Goal: Task Accomplishment & Management: Use online tool/utility

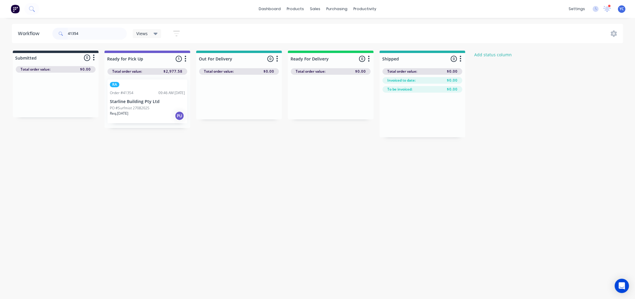
click at [94, 40] on div "41354" at bounding box center [89, 34] width 74 height 18
click at [87, 33] on input "41354" at bounding box center [97, 34] width 59 height 12
drag, startPoint x: 44, startPoint y: 100, endPoint x: 139, endPoint y: 96, distance: 95.7
click at [139, 96] on div "Submitted 1 Status colour #273444 hex #273444 Save Cancel Summaries Total order…" at bounding box center [320, 94] width 648 height 87
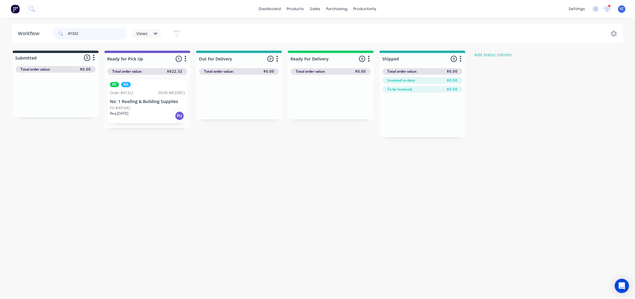
click at [99, 32] on input "41322" at bounding box center [97, 34] width 59 height 12
click at [92, 32] on input "41322" at bounding box center [97, 34] width 59 height 12
paste input "57"
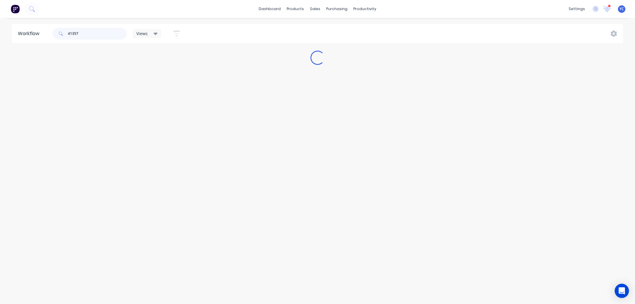
type input "41357"
click at [123, 10] on div "dashboard products sales purchasing productivity dashboard products Product Cat…" at bounding box center [317, 9] width 635 height 18
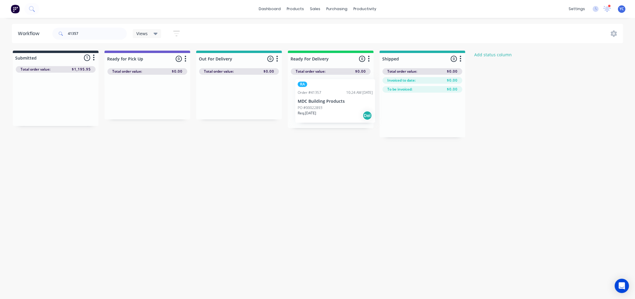
drag, startPoint x: 30, startPoint y: 97, endPoint x: 313, endPoint y: 94, distance: 282.3
click at [313, 95] on div "Submitted 1 Status colour #273444 hex #273444 Save Cancel Summaries Total order…" at bounding box center [320, 94] width 648 height 87
click at [98, 35] on input "41357" at bounding box center [97, 34] width 59 height 12
click at [338, 96] on div "RA Order #41357 10:24 AM 27/08/25 MDC Building Products PO #00022893 Req. 28/08…" at bounding box center [331, 102] width 80 height 44
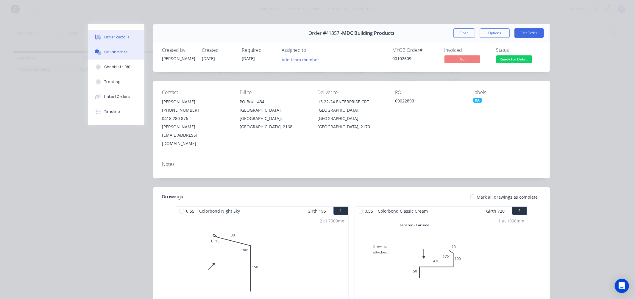
click at [113, 51] on div "Collaborate" at bounding box center [116, 51] width 24 height 5
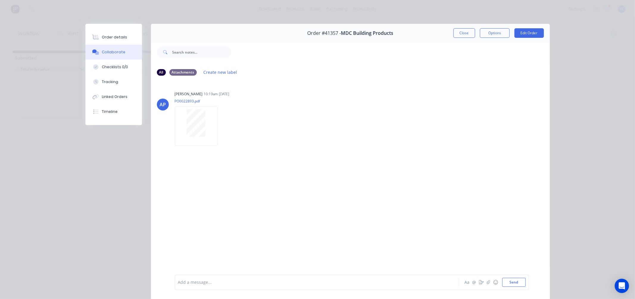
click at [282, 288] on div "Add a message... Aa @ ☺ Send" at bounding box center [352, 282] width 354 height 15
click at [282, 286] on div "Add a message..." at bounding box center [308, 282] width 261 height 9
click at [286, 281] on div at bounding box center [308, 282] width 261 height 6
drag, startPoint x: 279, startPoint y: 283, endPoint x: 277, endPoint y: 276, distance: 7.1
click at [278, 283] on div at bounding box center [308, 282] width 261 height 6
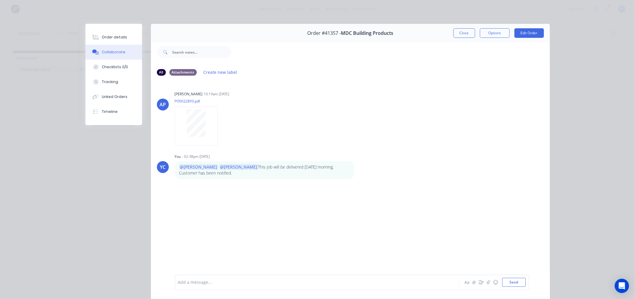
click at [458, 30] on button "Close" at bounding box center [465, 33] width 22 height 10
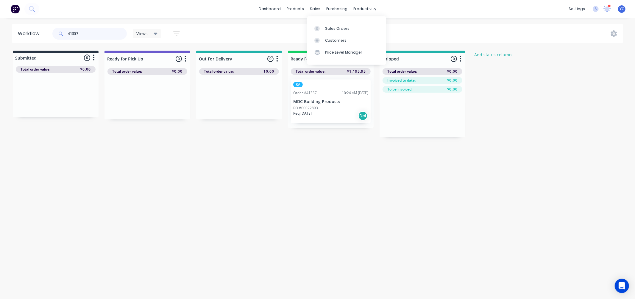
click at [101, 31] on input "41357" at bounding box center [97, 34] width 59 height 12
click at [100, 32] on input "41357" at bounding box center [97, 34] width 59 height 12
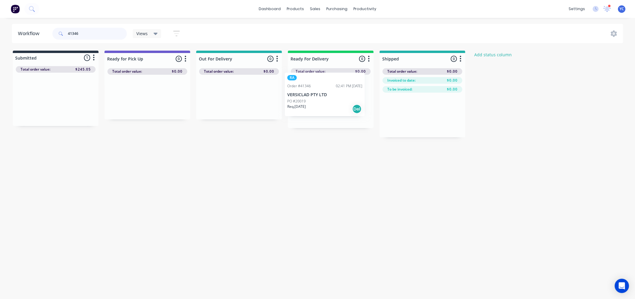
drag, startPoint x: 40, startPoint y: 108, endPoint x: 317, endPoint y: 103, distance: 277.6
click at [317, 103] on div "Submitted 1 Status colour #273444 hex #273444 Save Cancel Summaries Total order…" at bounding box center [320, 94] width 648 height 87
click at [91, 30] on input "41346" at bounding box center [97, 34] width 59 height 12
type input "41314"
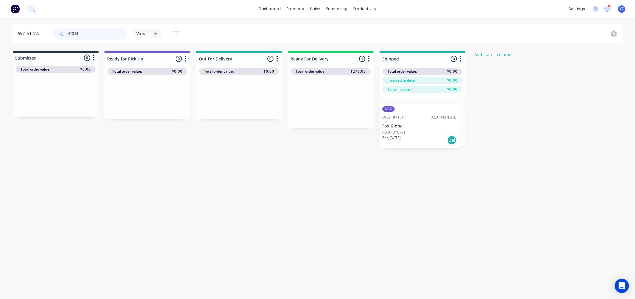
drag, startPoint x: 316, startPoint y: 105, endPoint x: 413, endPoint y: 132, distance: 101.0
click at [413, 132] on div "Submitted 0 Status colour #273444 hex #273444 Save Cancel Summaries Total order…" at bounding box center [320, 98] width 648 height 95
click at [90, 32] on input "41314" at bounding box center [97, 34] width 59 height 12
click at [90, 36] on input "41314" at bounding box center [97, 34] width 59 height 12
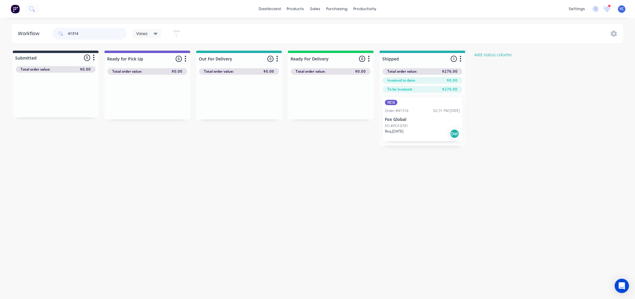
click at [90, 36] on input "41314" at bounding box center [97, 34] width 59 height 12
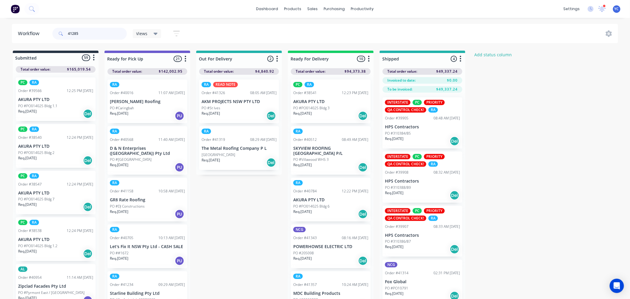
type input "41285"
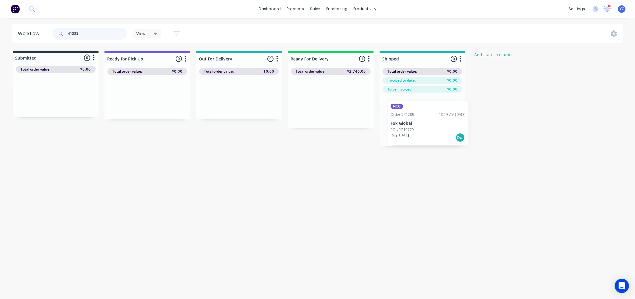
drag, startPoint x: 320, startPoint y: 96, endPoint x: 423, endPoint y: 118, distance: 105.4
click at [423, 118] on div "Submitted 0 Status colour #273444 hex #273444 Save Cancel Summaries Total order…" at bounding box center [320, 98] width 648 height 95
click at [95, 33] on input "41285" at bounding box center [97, 34] width 59 height 12
type input "41211"
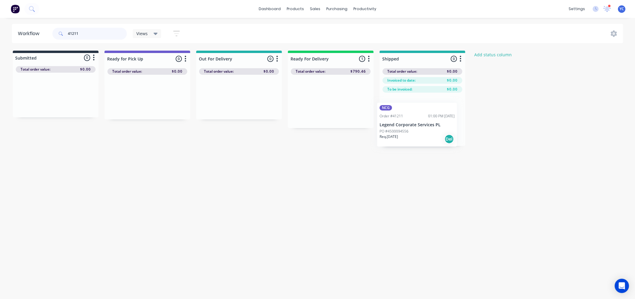
drag, startPoint x: 319, startPoint y: 102, endPoint x: 410, endPoint y: 124, distance: 93.6
click at [410, 124] on div "Submitted 0 Status colour #273444 hex #273444 Save Cancel Summaries Total order…" at bounding box center [320, 98] width 648 height 95
click at [103, 36] on input "41211" at bounding box center [97, 34] width 59 height 12
drag, startPoint x: 386, startPoint y: 111, endPoint x: 465, endPoint y: 132, distance: 81.5
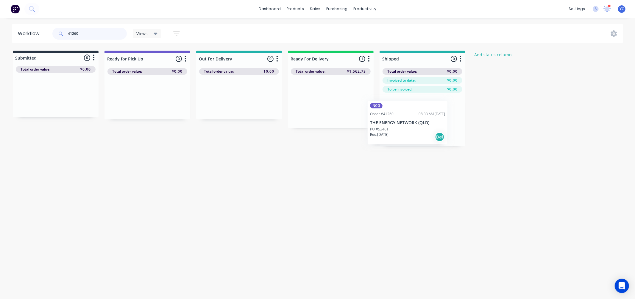
click at [465, 132] on div "Submitted 0 Status colour #273444 hex #273444 Save Cancel Summaries Total order…" at bounding box center [320, 98] width 648 height 95
click at [92, 32] on input "41260" at bounding box center [97, 34] width 59 height 12
drag, startPoint x: 147, startPoint y: 108, endPoint x: 422, endPoint y: 126, distance: 276.0
click at [422, 126] on div "Submitted 0 Status colour #273444 hex #273444 Save Cancel Summaries Total order…" at bounding box center [320, 98] width 648 height 95
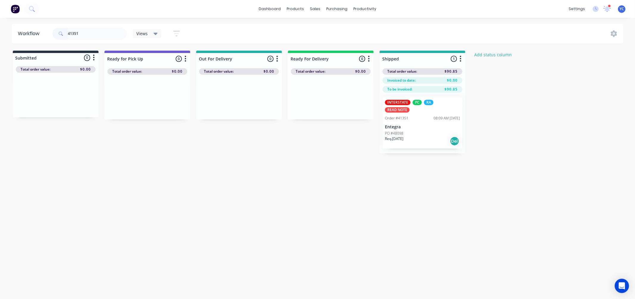
click at [398, 131] on p "PO #48098" at bounding box center [394, 133] width 18 height 5
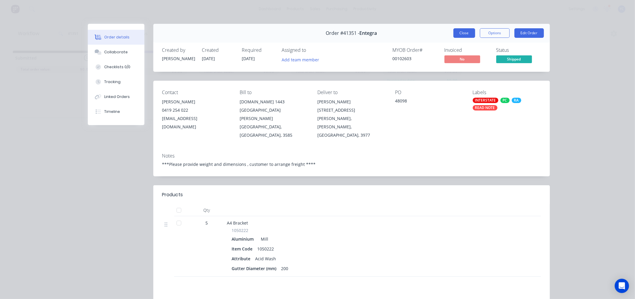
click at [458, 33] on button "Close" at bounding box center [465, 33] width 22 height 10
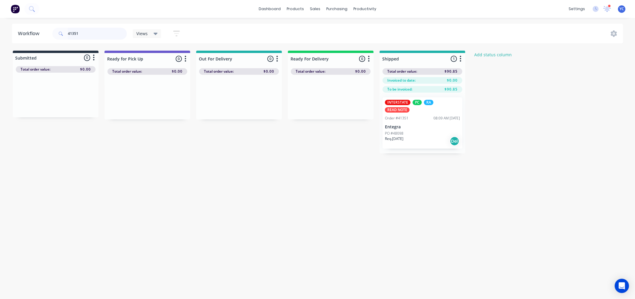
click at [108, 36] on input "41351" at bounding box center [97, 34] width 59 height 12
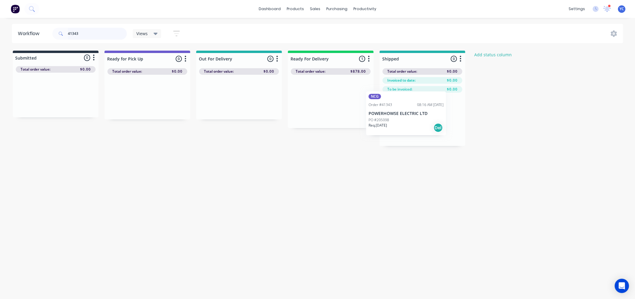
drag, startPoint x: 329, startPoint y: 105, endPoint x: 411, endPoint y: 119, distance: 83.7
click at [411, 119] on div "Submitted 0 Status colour #273444 hex #273444 Save Cancel Summaries Total order…" at bounding box center [320, 98] width 648 height 95
drag, startPoint x: -91, startPoint y: 42, endPoint x: 101, endPoint y: 31, distance: 192.7
click at [100, 32] on input "41343" at bounding box center [97, 34] width 59 height 12
click at [101, 31] on input "41343" at bounding box center [97, 34] width 59 height 12
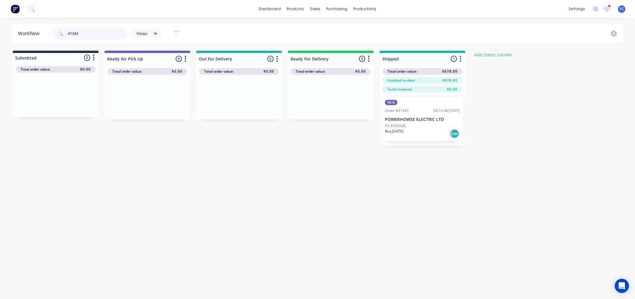
click at [101, 31] on input "41343" at bounding box center [97, 34] width 59 height 12
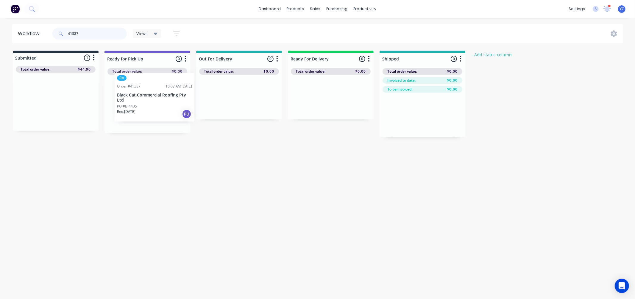
drag, startPoint x: 33, startPoint y: 102, endPoint x: 135, endPoint y: 97, distance: 102.6
click at [135, 97] on div "Submitted 1 Status colour #273444 hex #273444 Save Cancel Summaries Total order…" at bounding box center [320, 94] width 648 height 87
drag, startPoint x: 117, startPoint y: 165, endPoint x: 82, endPoint y: 100, distance: 73.4
click at [116, 163] on div "Workflow 41387 Views Save new view None (Default) edit AL edit ALL edit BB & TH…" at bounding box center [317, 155] width 635 height 263
click at [109, 62] on div "dashboard products sales purchasing productivity dashboard products Product Cat…" at bounding box center [317, 131] width 635 height 263
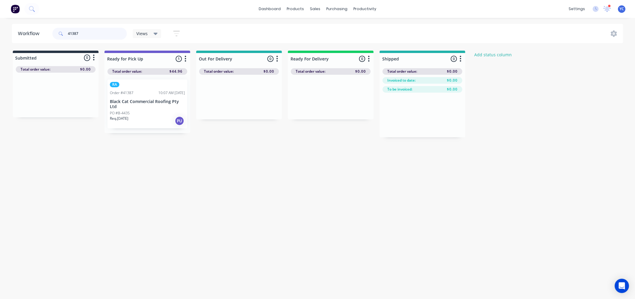
click at [101, 39] on input "41387" at bounding box center [97, 34] width 59 height 12
click at [96, 23] on div "dashboard products sales purchasing productivity dashboard products Product Cat…" at bounding box center [317, 131] width 635 height 263
click at [96, 37] on input "41387" at bounding box center [97, 34] width 59 height 12
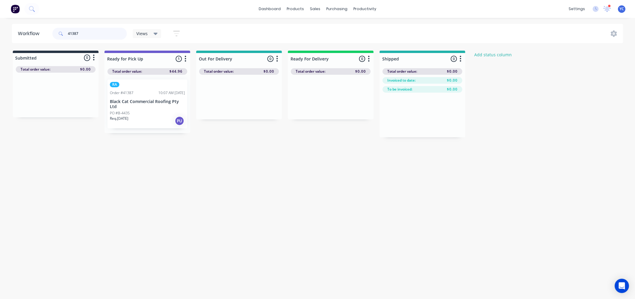
click at [95, 36] on input "41387" at bounding box center [97, 34] width 59 height 12
drag, startPoint x: 44, startPoint y: 105, endPoint x: 147, endPoint y: 99, distance: 102.9
click at [147, 99] on div "Submitted 1 Status colour #273444 hex #273444 Save Cancel Summaries Total order…" at bounding box center [320, 94] width 648 height 87
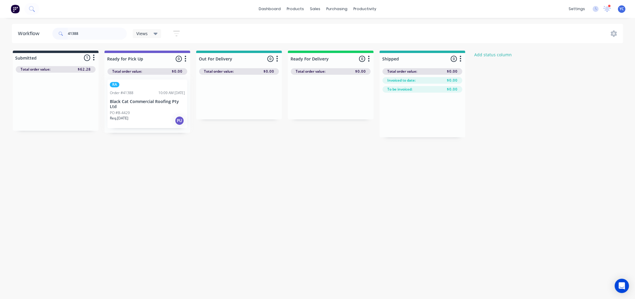
click at [143, 95] on div "Submitted 1 Status colour #273444 hex #273444 Save Cancel Summaries Total order…" at bounding box center [320, 94] width 648 height 87
click at [129, 142] on div "Workflow 41388 Views Save new view None (Default) edit AL edit ALL edit BB & TH…" at bounding box center [317, 155] width 635 height 263
click at [90, 18] on div "dashboard products sales purchasing productivity dashboard products Product Cat…" at bounding box center [317, 131] width 635 height 263
click at [93, 33] on input "41388" at bounding box center [97, 34] width 59 height 12
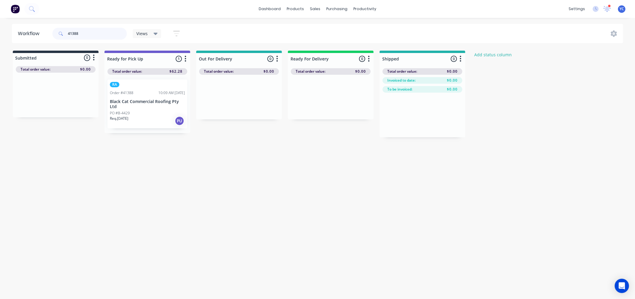
click at [93, 33] on input "41388" at bounding box center [97, 34] width 59 height 12
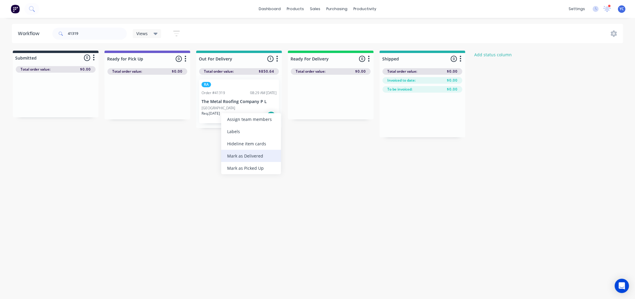
click at [249, 156] on div "Mark as Delivered" at bounding box center [251, 156] width 60 height 12
click at [106, 30] on input "41319" at bounding box center [97, 34] width 59 height 12
type input "41326"
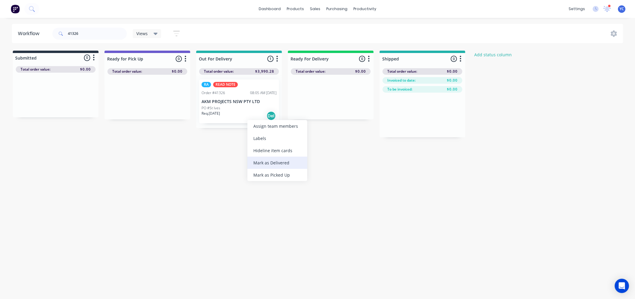
click at [275, 160] on div "Mark as Delivered" at bounding box center [277, 163] width 60 height 12
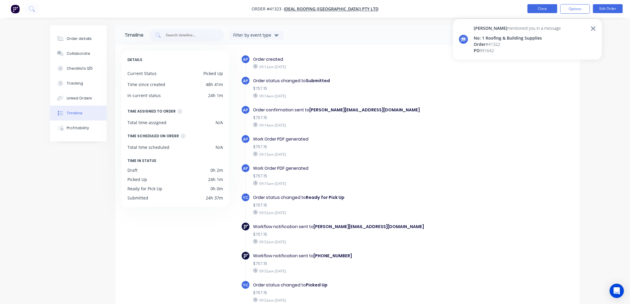
click at [537, 6] on button "Close" at bounding box center [543, 8] width 30 height 9
click at [594, 28] on div at bounding box center [591, 39] width 9 height 29
click at [592, 27] on div at bounding box center [591, 39] width 9 height 29
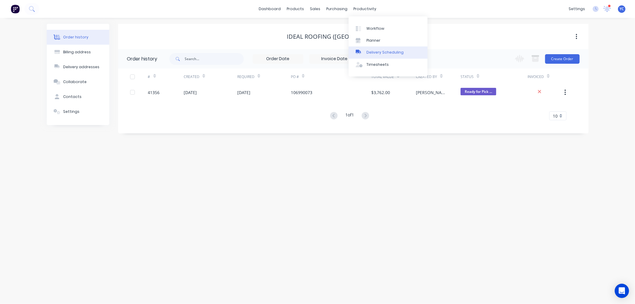
click at [378, 51] on div "Delivery Scheduling" at bounding box center [385, 52] width 37 height 5
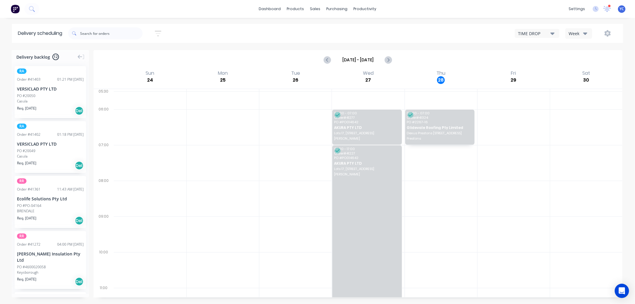
click at [585, 28] on button "Week" at bounding box center [579, 33] width 27 height 10
click at [575, 58] on div "Vehicle" at bounding box center [595, 61] width 59 height 12
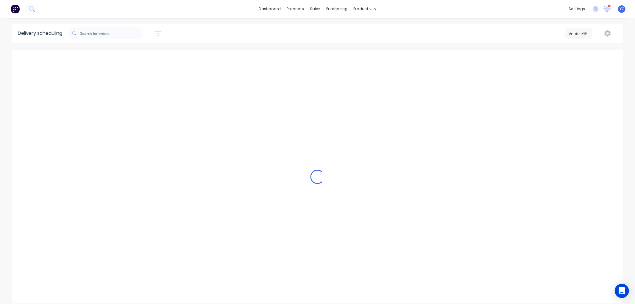
scroll to position [0, 0]
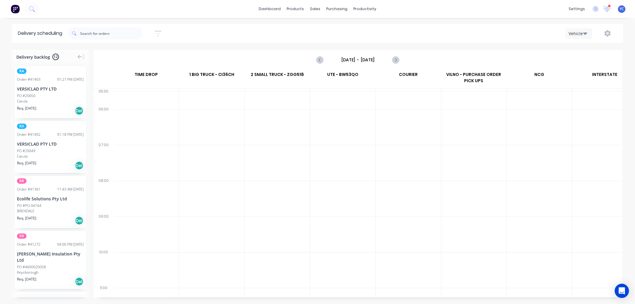
click at [354, 59] on input "[DATE] - [DATE]" at bounding box center [357, 59] width 59 height 9
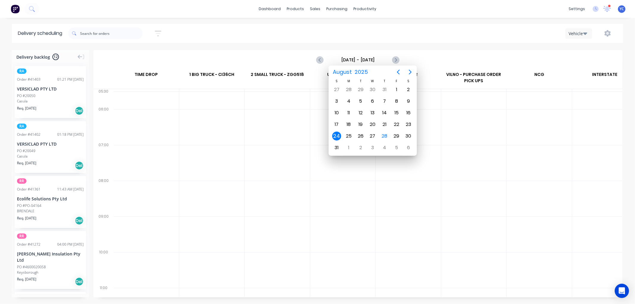
click at [356, 59] on input "[DATE] - [DATE]" at bounding box center [357, 59] width 59 height 9
click at [383, 132] on div "28" at bounding box center [384, 136] width 9 height 9
type input "[DATE] - [DATE]"
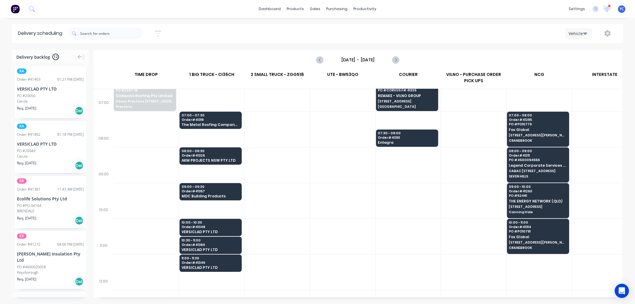
scroll to position [33, 0]
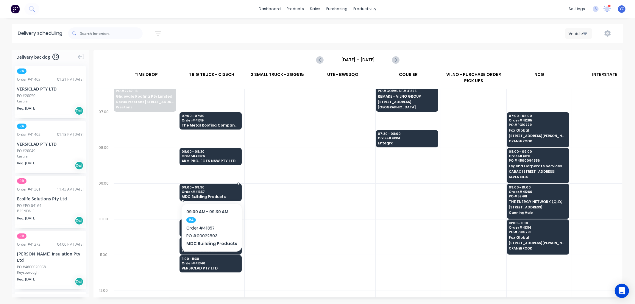
click at [220, 188] on span "09:00 - 09:30" at bounding box center [211, 188] width 58 height 4
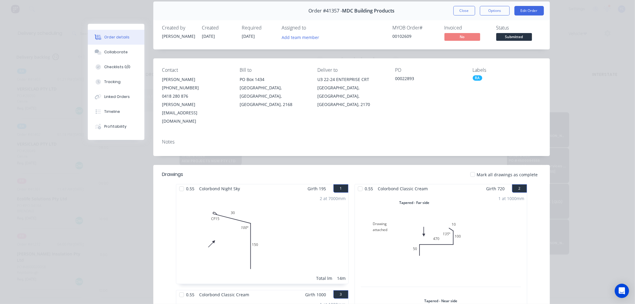
scroll to position [0, 0]
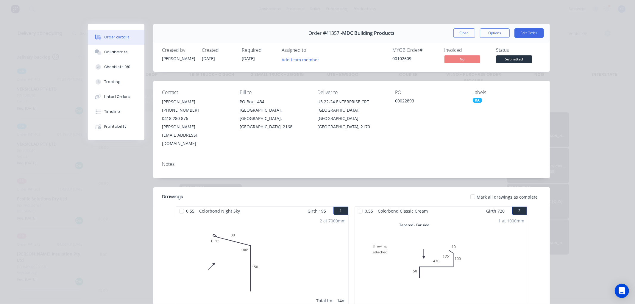
click at [334, 31] on span "Order #41357 -" at bounding box center [326, 33] width 34 height 6
copy span "41357"
click at [465, 29] on button "Close" at bounding box center [465, 33] width 22 height 10
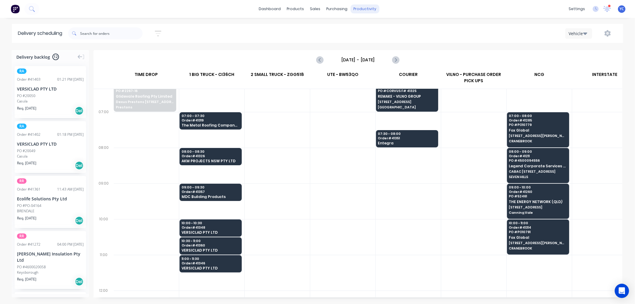
click at [368, 8] on div "productivity" at bounding box center [365, 8] width 29 height 9
click at [380, 41] on div "Planner" at bounding box center [374, 40] width 14 height 5
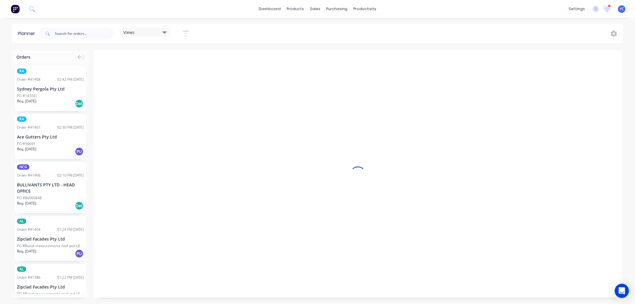
scroll to position [0, 1334]
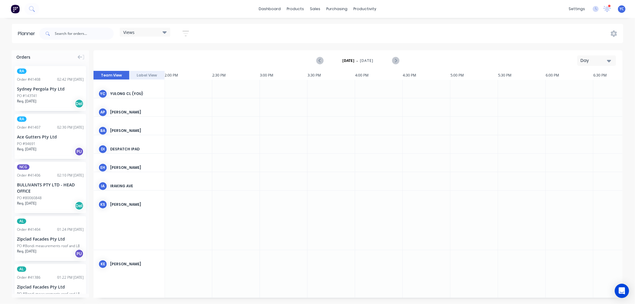
click at [591, 60] on div "Day" at bounding box center [594, 60] width 27 height 6
click at [569, 89] on div "Week" at bounding box center [586, 88] width 59 height 12
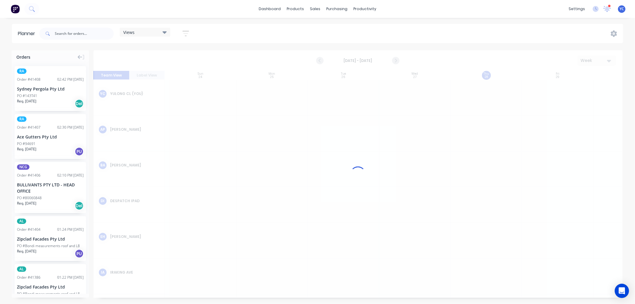
scroll to position [0, 0]
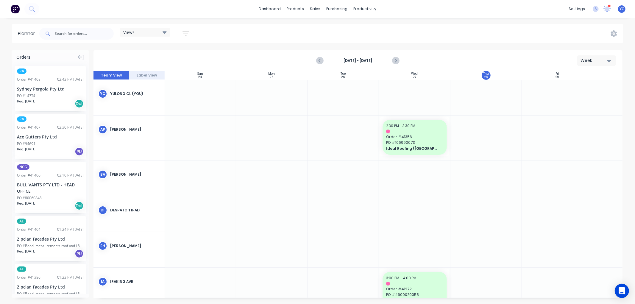
click at [186, 35] on icon "button" at bounding box center [186, 34] width 7 height 6
click at [164, 54] on div "Show/Hide users" at bounding box center [154, 56] width 41 height 6
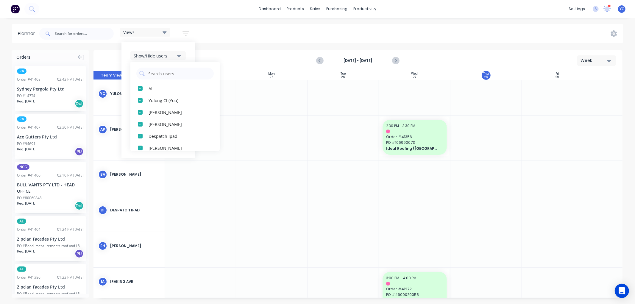
click at [191, 53] on div "Show/Hide users All Yulong Cl (You) [PERSON_NAME] [PERSON_NAME] Despatch Ipad […" at bounding box center [159, 100] width 74 height 116
click at [167, 73] on div "Show/Hide orders" at bounding box center [154, 74] width 41 height 6
click at [156, 87] on div "All" at bounding box center [179, 88] width 60 height 6
click at [151, 112] on div "Unscheduled" at bounding box center [179, 112] width 60 height 6
click at [186, 57] on button "Show/Hide users" at bounding box center [157, 55] width 55 height 9
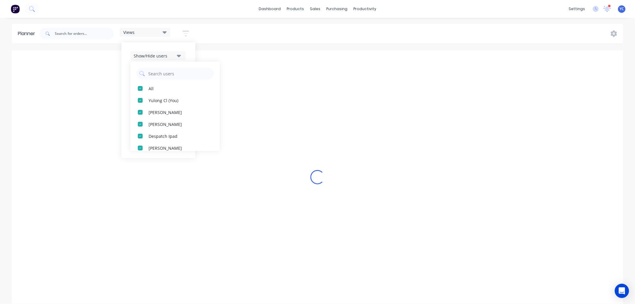
click at [179, 52] on button "Show/Hide users" at bounding box center [157, 55] width 55 height 9
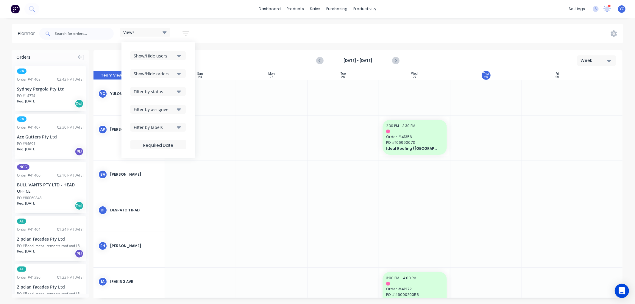
drag, startPoint x: 173, startPoint y: 53, endPoint x: 174, endPoint y: 60, distance: 6.9
click at [173, 55] on div "Show/Hide users" at bounding box center [154, 56] width 41 height 6
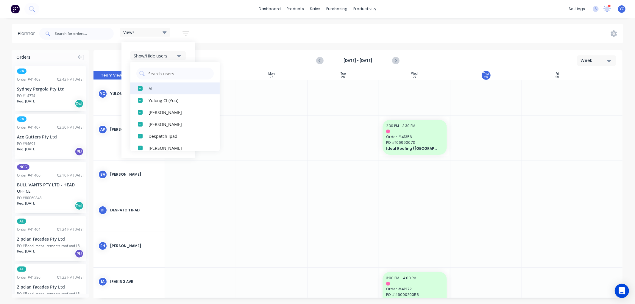
click at [164, 86] on div "All" at bounding box center [179, 88] width 60 height 6
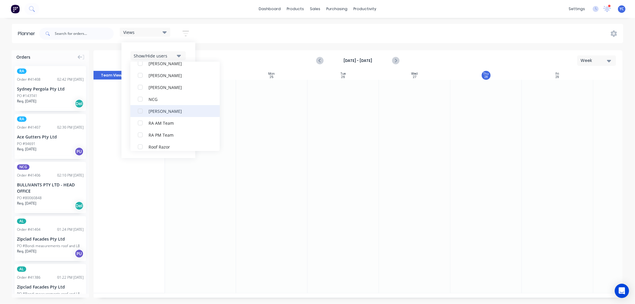
scroll to position [165, 0]
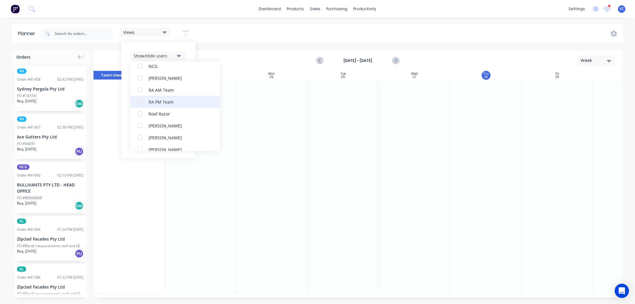
click at [159, 103] on div "RA PM Team" at bounding box center [179, 102] width 60 height 6
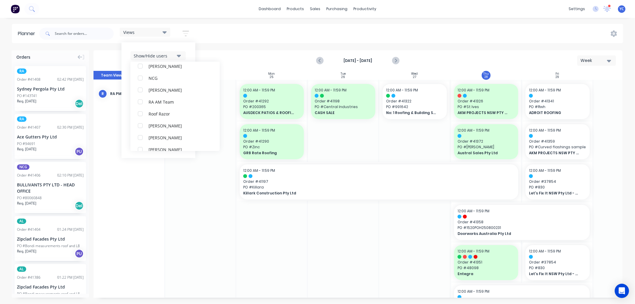
scroll to position [0, 0]
click at [188, 52] on div "Show/Hide users All RA PM Team Yulong Cl (You) [PERSON_NAME] [PERSON_NAME] Desp…" at bounding box center [159, 100] width 74 height 116
click at [164, 95] on button "Filter by status" at bounding box center [157, 91] width 55 height 9
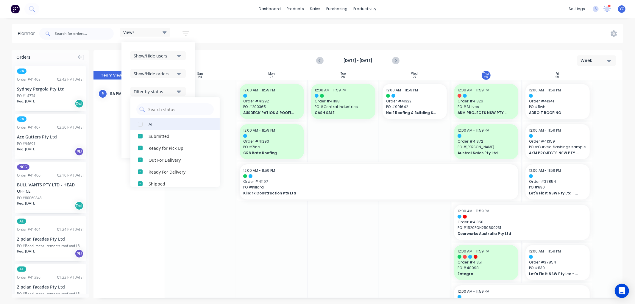
click at [149, 127] on button "All" at bounding box center [174, 124] width 89 height 12
click at [189, 85] on div "Show/Hide users Show/Hide orders Filter by status All Draft Quote Archived Deli…" at bounding box center [159, 100] width 74 height 116
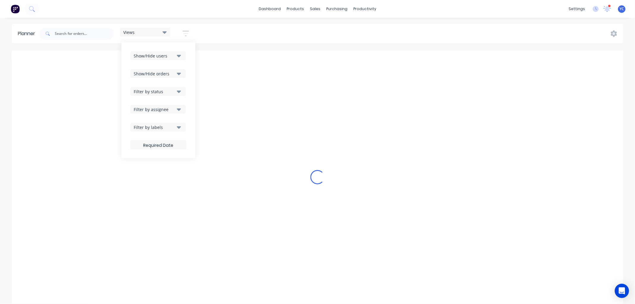
click at [182, 86] on div "Show/Hide users Show/Hide orders Filter by status Filter by assignee Filter by …" at bounding box center [158, 100] width 56 height 98
click at [177, 92] on button "Filter by status" at bounding box center [157, 91] width 55 height 9
click at [192, 85] on div "Show/Hide users Show/Hide orders Filter by status All Draft Quote Archived Deli…" at bounding box center [159, 100] width 74 height 116
click at [175, 109] on div "Filter by assignee" at bounding box center [154, 109] width 41 height 6
click at [191, 81] on div "Show/Hide users Show/Hide orders Filter by status Filter by assignee All Unassi…" at bounding box center [159, 100] width 74 height 116
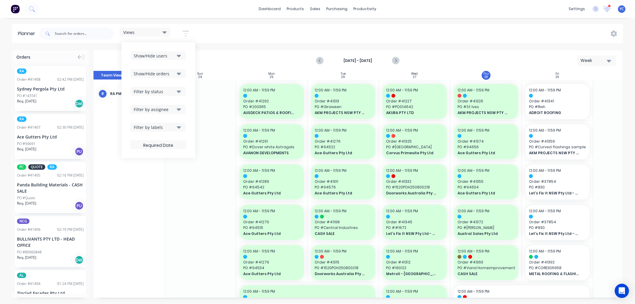
click at [272, 34] on div "Views Save new view None (Default) edit Iraking edit [PERSON_NAME] edit [PERSON…" at bounding box center [330, 34] width 585 height 18
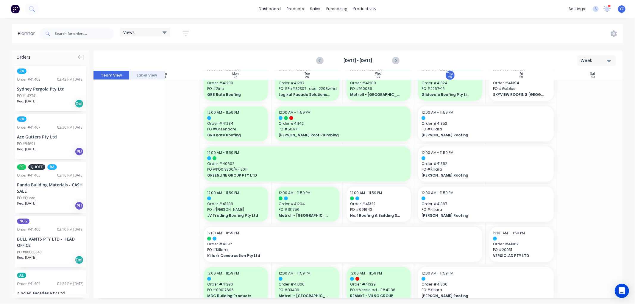
scroll to position [284, 36]
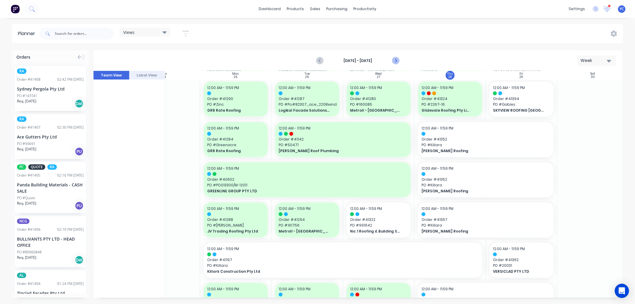
click at [395, 59] on icon "Next page" at bounding box center [395, 60] width 3 height 5
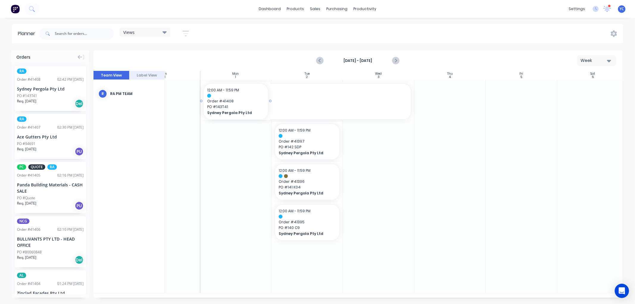
scroll to position [0, 35]
drag, startPoint x: 36, startPoint y: 85, endPoint x: 297, endPoint y: 129, distance: 264.4
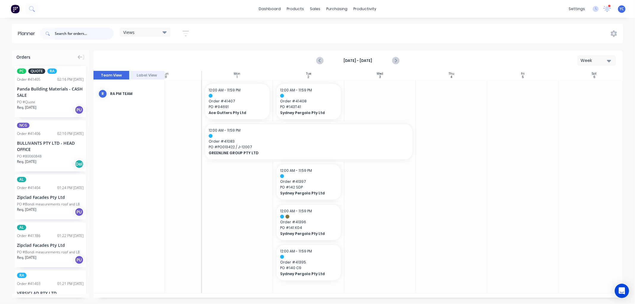
click at [71, 34] on input "text" at bounding box center [84, 34] width 59 height 12
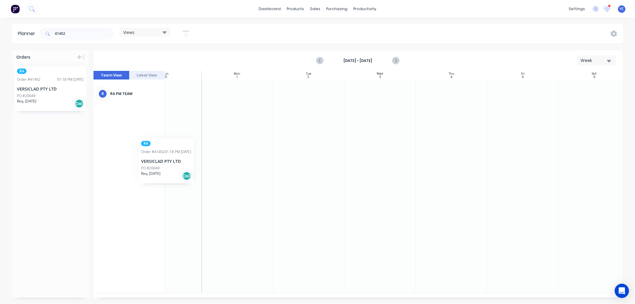
scroll to position [0, 34]
drag, startPoint x: 31, startPoint y: 85, endPoint x: 250, endPoint y: 115, distance: 221.5
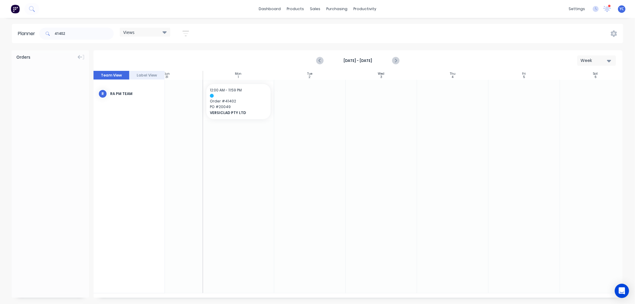
click at [77, 25] on div "41402" at bounding box center [76, 34] width 74 height 18
click at [76, 34] on input "41402" at bounding box center [84, 34] width 59 height 12
drag, startPoint x: 34, startPoint y: 93, endPoint x: 234, endPoint y: 120, distance: 202.3
click at [83, 34] on input "41403" at bounding box center [84, 34] width 59 height 12
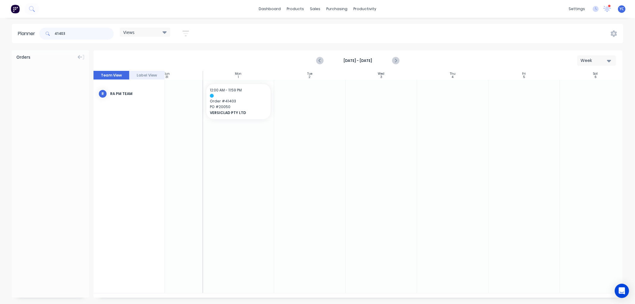
click at [82, 35] on input "41403" at bounding box center [84, 34] width 59 height 12
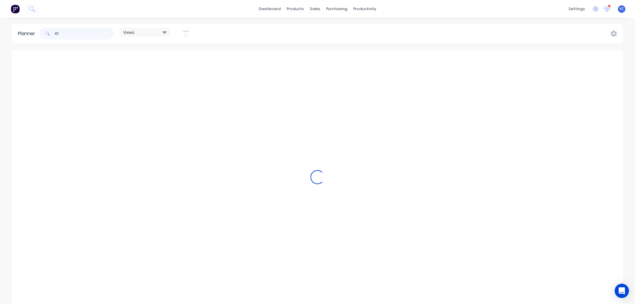
type input "4"
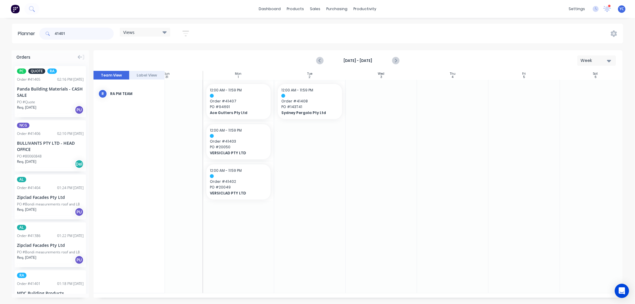
type input "41401"
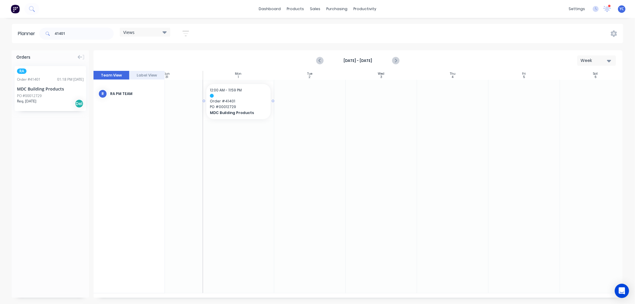
drag, startPoint x: 35, startPoint y: 85, endPoint x: 231, endPoint y: 105, distance: 196.9
click at [30, 33] on header "Planner 41401 Views Save new view None (Default) edit Iraking edit [PERSON_NAME…" at bounding box center [317, 33] width 611 height 19
click at [57, 29] on input "41401" at bounding box center [84, 34] width 59 height 12
click at [58, 30] on input "41401" at bounding box center [84, 34] width 59 height 12
click at [60, 30] on input "41401" at bounding box center [84, 34] width 59 height 12
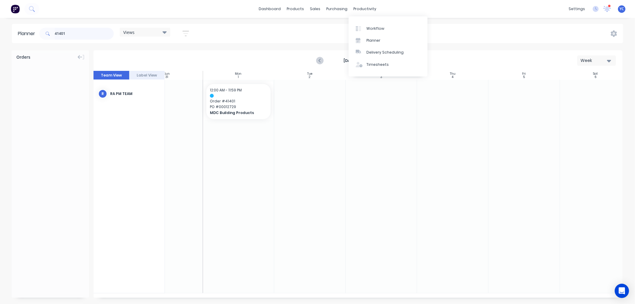
click at [62, 30] on input "41401" at bounding box center [84, 34] width 59 height 12
click at [68, 31] on input "41401" at bounding box center [84, 34] width 59 height 12
click at [62, 31] on input "41401" at bounding box center [84, 34] width 59 height 12
click at [32, 31] on header "Planner 41401 Views Save new view None (Default) edit Iraking edit [PERSON_NAME…" at bounding box center [317, 33] width 611 height 19
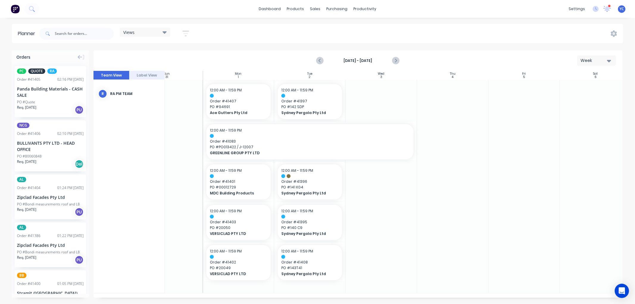
drag, startPoint x: 157, startPoint y: 98, endPoint x: 248, endPoint y: 28, distance: 115.3
click at [248, 28] on div "Views Save new view None (Default) edit Iraking edit [PERSON_NAME] edit [PERSON…" at bounding box center [330, 34] width 585 height 18
click at [323, 61] on icon "Previous page" at bounding box center [320, 60] width 7 height 7
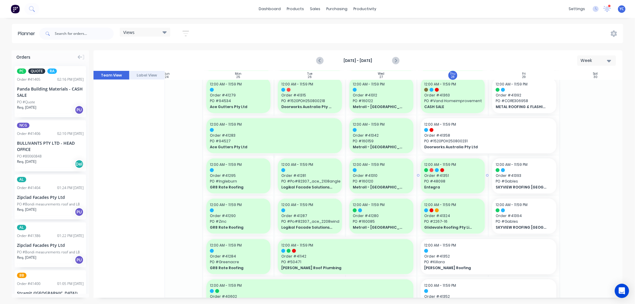
scroll to position [165, 34]
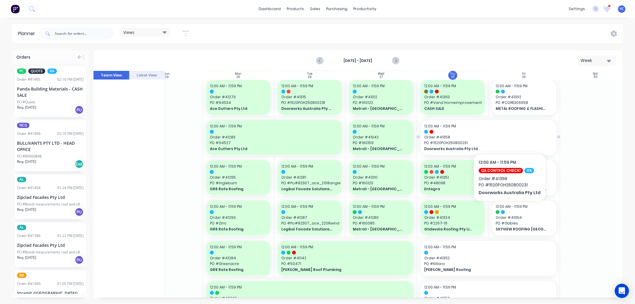
click at [508, 136] on span "Order # 41358" at bounding box center [488, 137] width 129 height 5
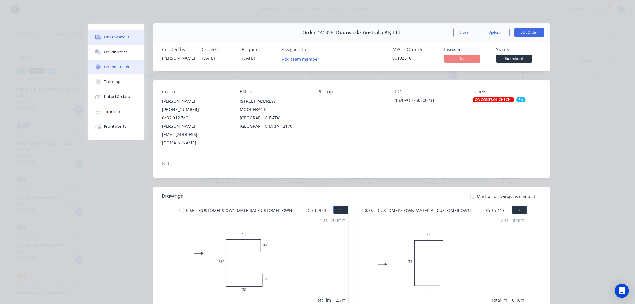
scroll to position [0, 0]
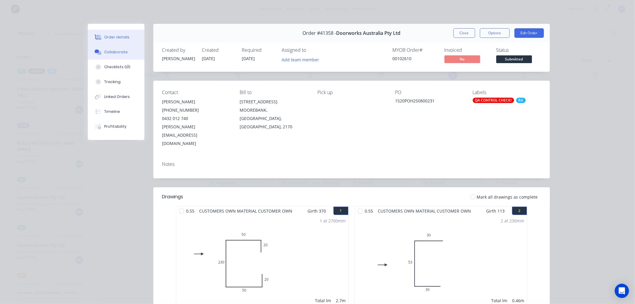
click at [122, 53] on div "Collaborate" at bounding box center [116, 51] width 24 height 5
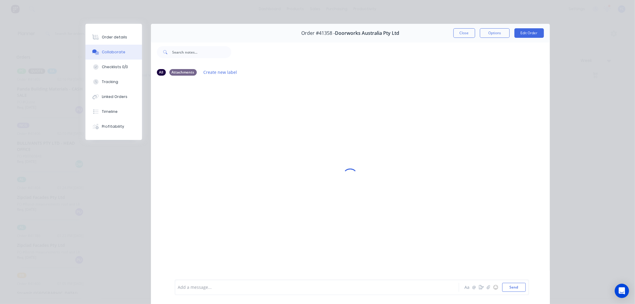
click at [292, 284] on div "Add a message..." at bounding box center [308, 287] width 261 height 9
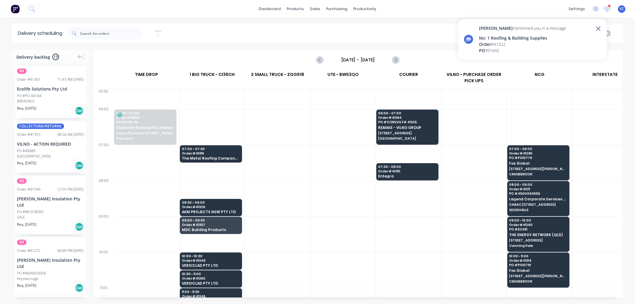
click at [599, 30] on icon at bounding box center [598, 28] width 5 height 7
click at [335, 28] on div "Sort by Most recent Created date Required date Order number Customer name Most …" at bounding box center [345, 33] width 555 height 17
click at [398, 59] on icon "Next page" at bounding box center [395, 59] width 7 height 7
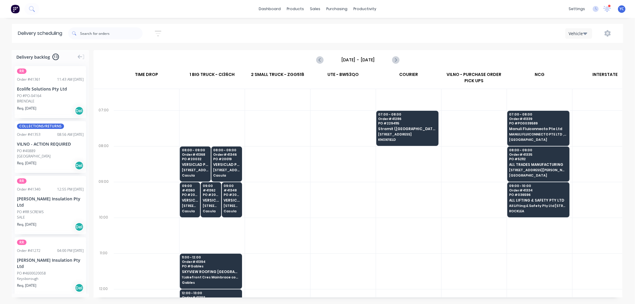
scroll to position [33, 0]
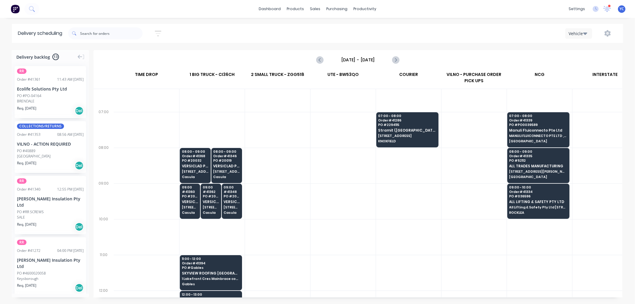
click at [326, 66] on div "Friday - 29/08/25" at bounding box center [358, 60] width 528 height 18
click at [321, 60] on icon "Previous page" at bounding box center [320, 59] width 7 height 7
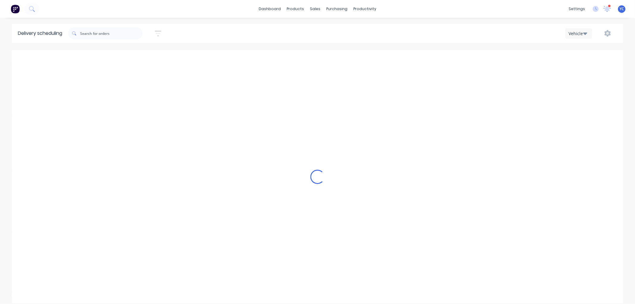
type input "[DATE] - [DATE]"
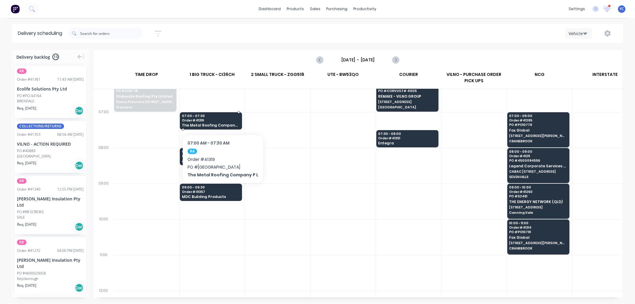
click at [221, 116] on span "07:00 - 07:30" at bounding box center [211, 116] width 58 height 4
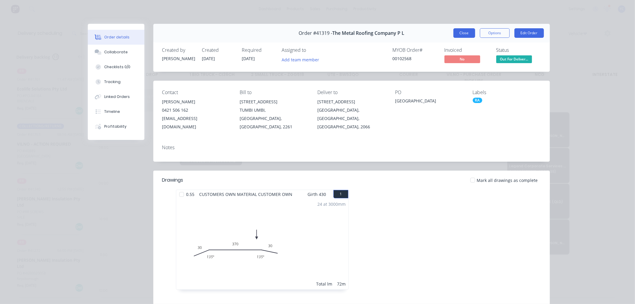
click at [454, 31] on button "Close" at bounding box center [465, 33] width 22 height 10
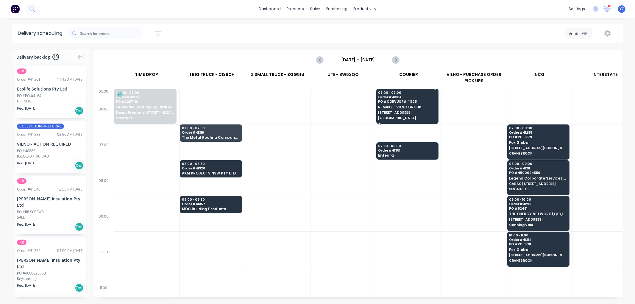
scroll to position [0, 0]
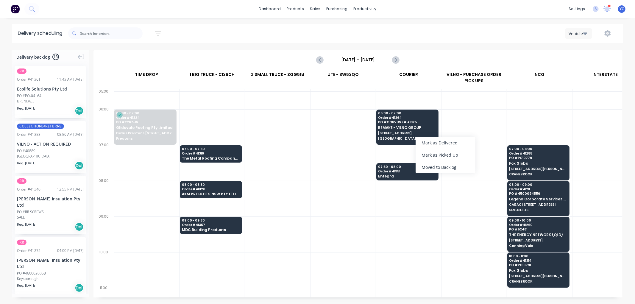
click at [445, 167] on div "Moved to Backlog" at bounding box center [446, 167] width 60 height 12
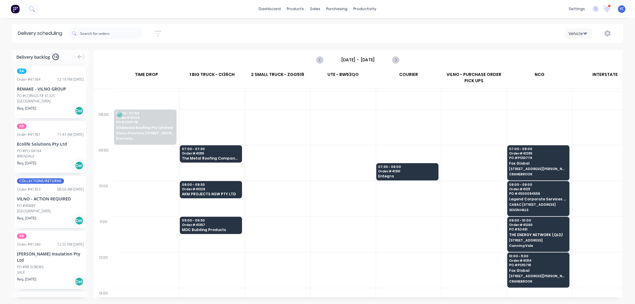
scroll to position [66, 0]
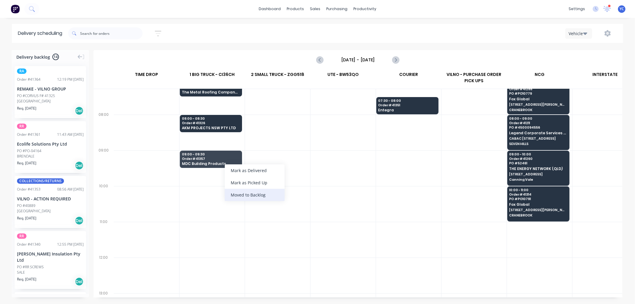
click at [254, 195] on div "Moved to Backlog" at bounding box center [255, 195] width 60 height 12
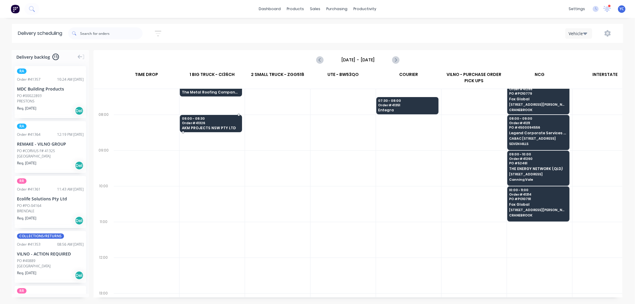
click at [204, 120] on span "08:00 - 08:30" at bounding box center [211, 119] width 58 height 4
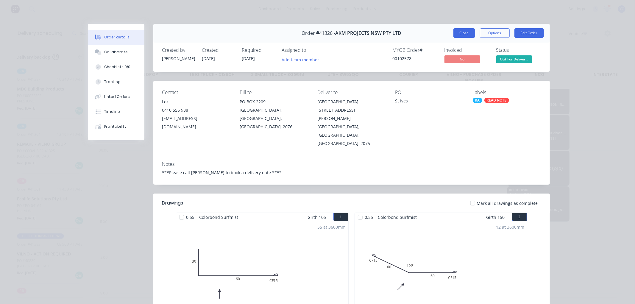
click at [457, 30] on button "Close" at bounding box center [465, 33] width 22 height 10
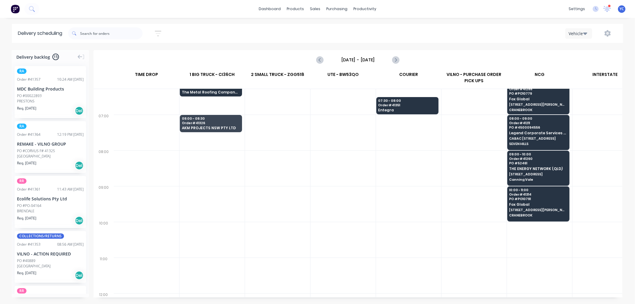
scroll to position [0, 0]
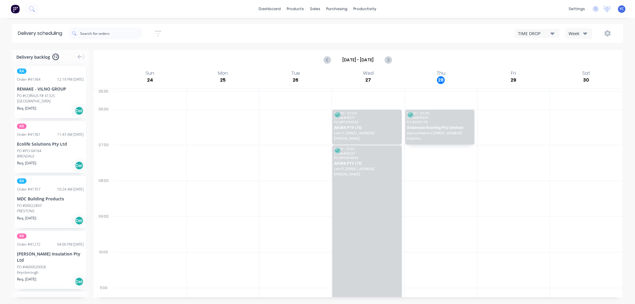
click at [575, 32] on div "Week" at bounding box center [577, 33] width 17 height 6
click at [571, 61] on div "Vehicle" at bounding box center [595, 61] width 59 height 12
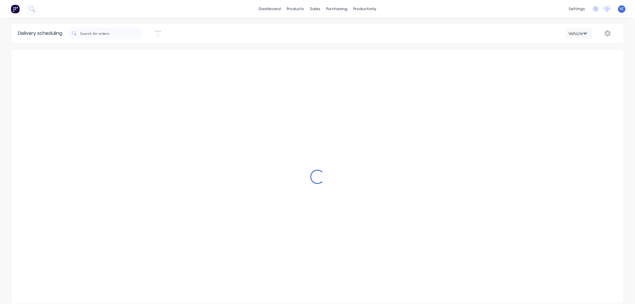
scroll to position [0, 0]
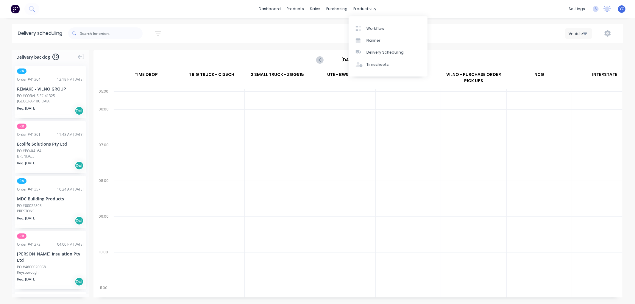
click at [370, 53] on div "Delivery Scheduling" at bounding box center [385, 52] width 37 height 5
click at [289, 35] on div "Sort by Most recent Created date Required date Order number Customer name Most …" at bounding box center [345, 33] width 555 height 17
click at [316, 42] on div "Sort by Most recent Created date Required date Order number Customer name Most …" at bounding box center [345, 33] width 555 height 19
click at [269, 34] on div "Sort by Most recent Created date Required date Order number Customer name Most …" at bounding box center [345, 33] width 555 height 17
click at [379, 52] on div "Delivery Scheduling" at bounding box center [385, 52] width 37 height 5
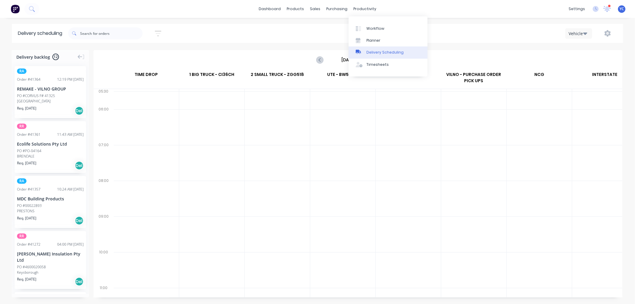
click at [266, 43] on div "Delivery scheduling Sort by Most recent Created date Required date Order number…" at bounding box center [317, 164] width 635 height 280
click at [340, 60] on input "[DATE] - [DATE]" at bounding box center [357, 59] width 59 height 9
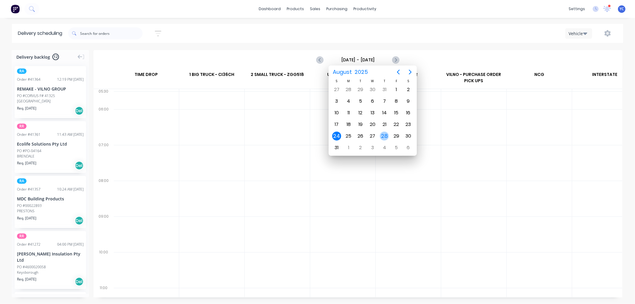
click at [387, 133] on div "28" at bounding box center [384, 136] width 9 height 9
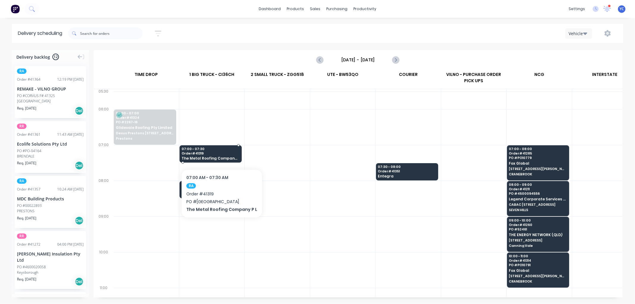
click at [219, 151] on div "07:00 - 07:30 Order # 41319 The Metal Roofing Company P L" at bounding box center [211, 154] width 62 height 18
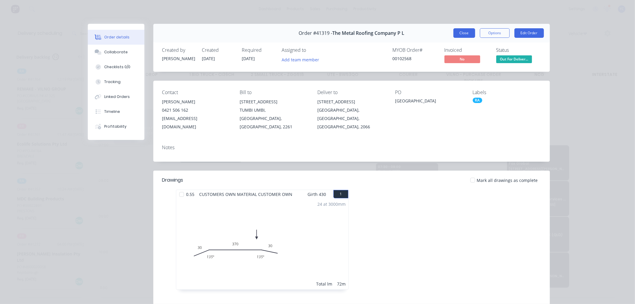
click at [460, 33] on button "Close" at bounding box center [465, 33] width 22 height 10
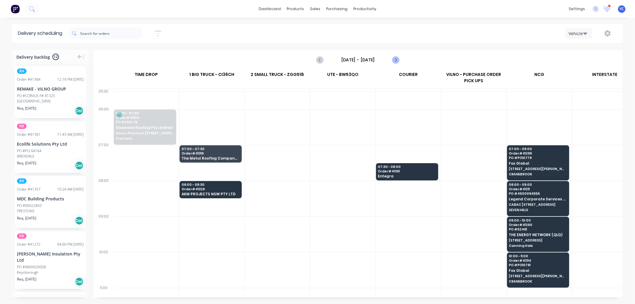
click at [394, 60] on icon "Next page" at bounding box center [395, 59] width 7 height 7
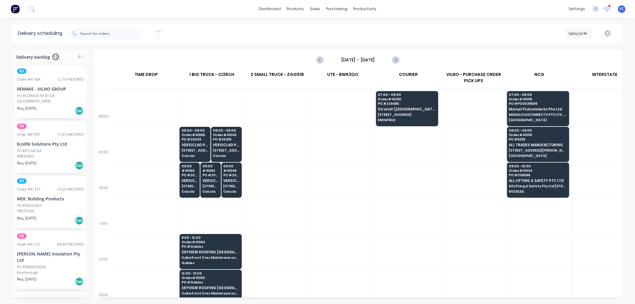
scroll to position [33, 0]
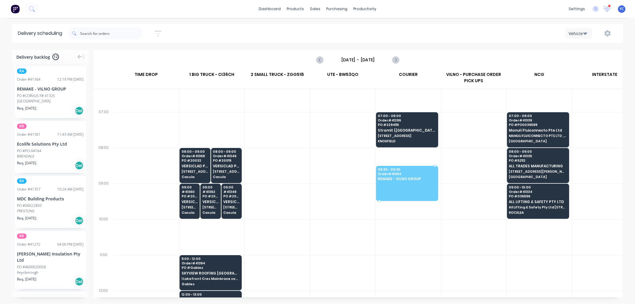
drag, startPoint x: 34, startPoint y: 90, endPoint x: 406, endPoint y: 175, distance: 381.3
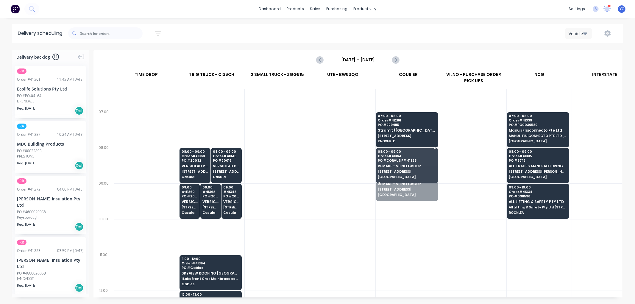
drag, startPoint x: 400, startPoint y: 177, endPoint x: 400, endPoint y: 163, distance: 14.0
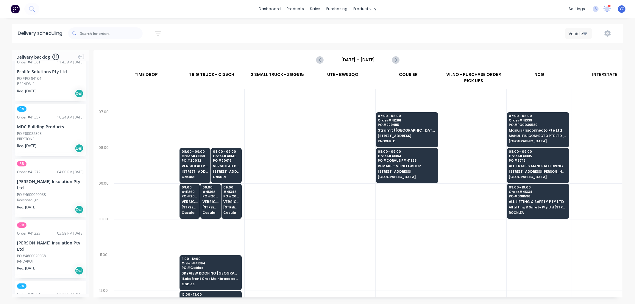
scroll to position [33, 0]
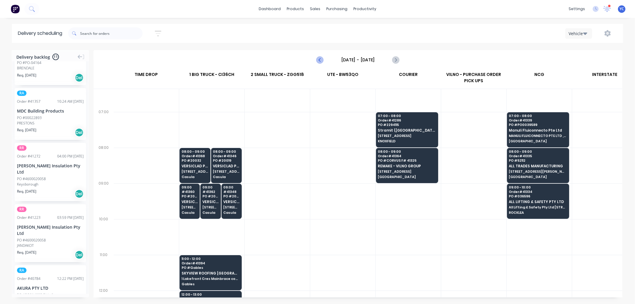
click at [320, 57] on icon "Previous page" at bounding box center [320, 59] width 7 height 7
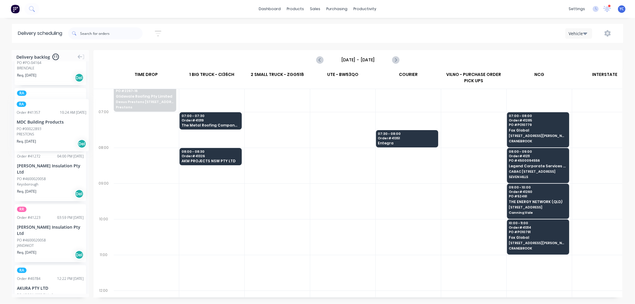
drag, startPoint x: 29, startPoint y: 109, endPoint x: 14, endPoint y: 95, distance: 20.4
click at [397, 60] on icon "Next page" at bounding box center [395, 59] width 3 height 5
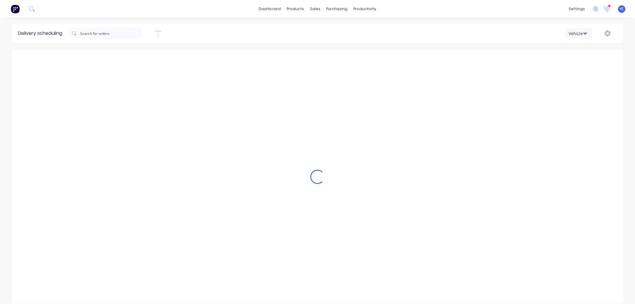
type input "Friday - 29/08/25"
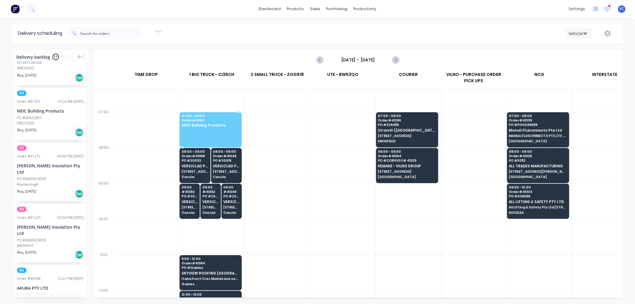
drag, startPoint x: 32, startPoint y: 116, endPoint x: 202, endPoint y: 120, distance: 169.8
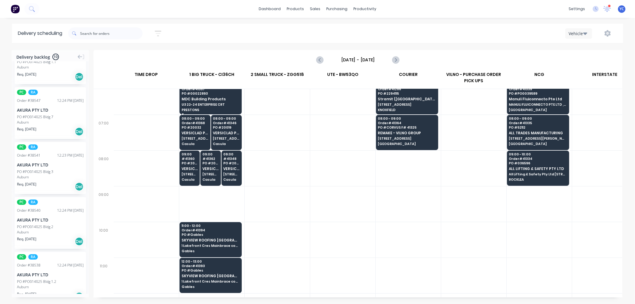
scroll to position [0, 0]
